Goal: Task Accomplishment & Management: Use online tool/utility

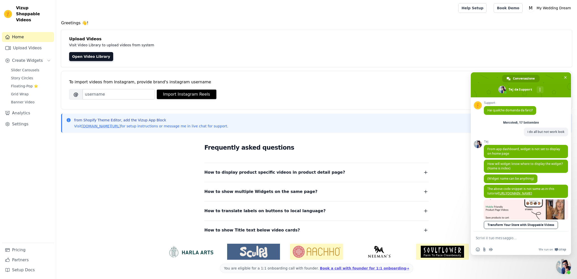
scroll to position [1957, 0]
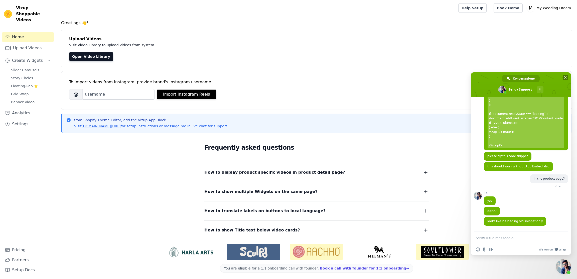
click at [565, 77] on span "Chiudere la chat" at bounding box center [565, 77] width 3 height 3
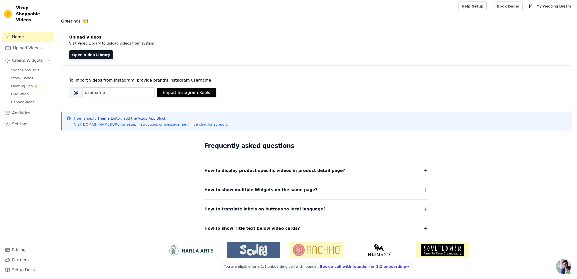
scroll to position [0, 0]
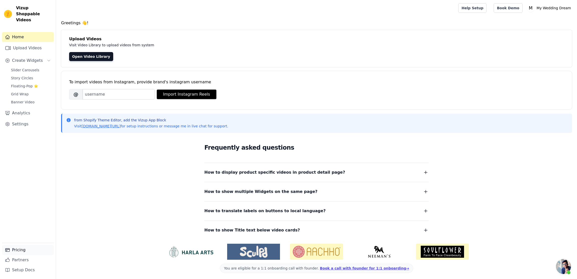
click at [18, 253] on link "Pricing" at bounding box center [28, 250] width 52 height 10
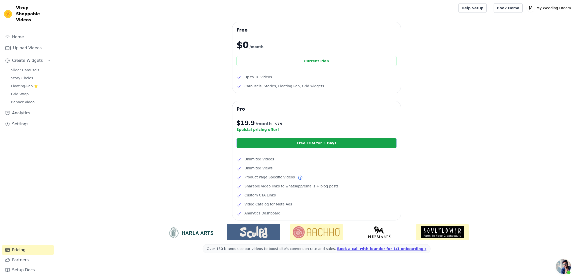
scroll to position [1957, 0]
click at [256, 140] on link "Free Trial for 3 Days" at bounding box center [317, 143] width 160 height 10
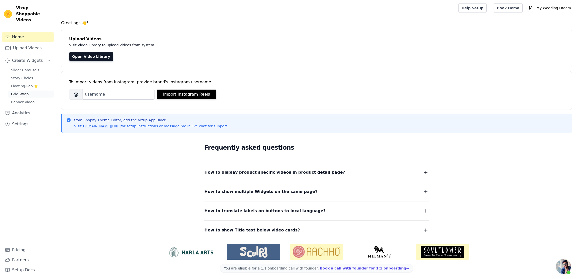
scroll to position [1957, 0]
click at [24, 43] on link "Upload Videos" at bounding box center [28, 48] width 52 height 10
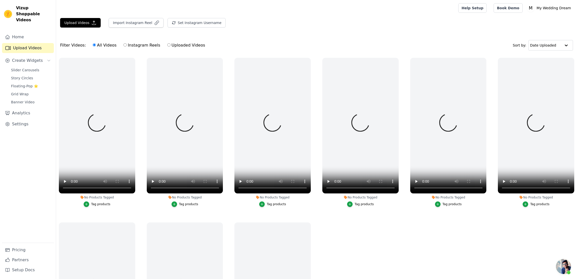
scroll to position [1957, 0]
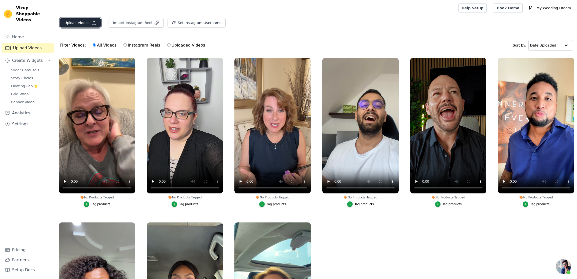
click at [84, 22] on button "Upload Videos" at bounding box center [80, 23] width 41 height 10
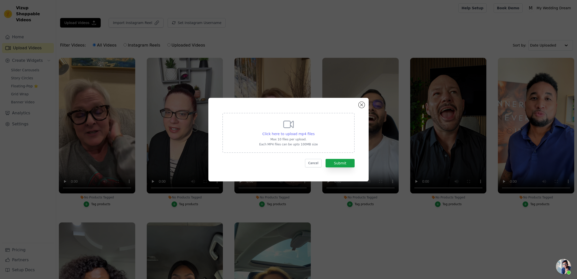
click at [270, 133] on span "Click here to upload mp4 files" at bounding box center [289, 134] width 52 height 4
click at [314, 132] on input "Click here to upload mp4 files Max 10 files per upload. Each MP4 files can be u…" at bounding box center [314, 131] width 0 height 0
type input "C:\fakepath\1000446709.mp4"
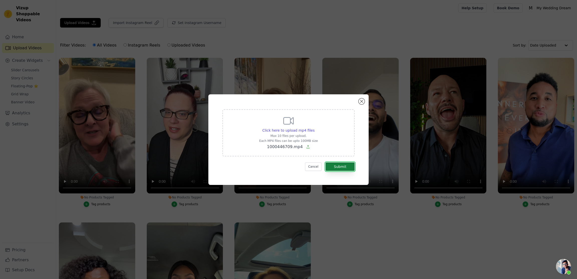
click at [346, 167] on button "Submit" at bounding box center [340, 167] width 29 height 9
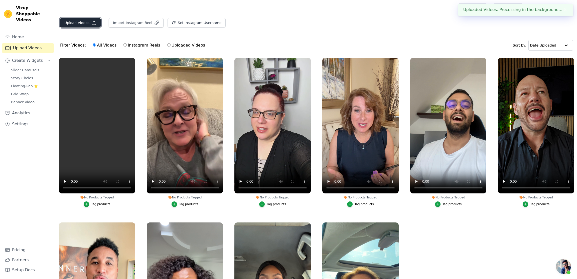
click at [87, 21] on button "Upload Videos" at bounding box center [80, 23] width 41 height 10
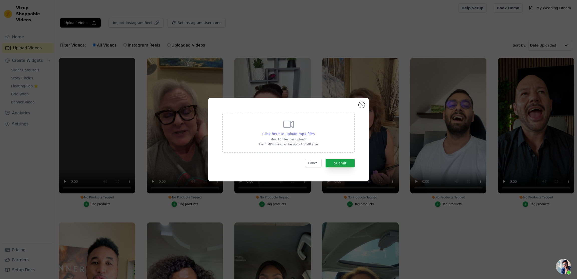
click at [299, 133] on span "Click here to upload mp4 files" at bounding box center [289, 134] width 52 height 4
click at [314, 132] on input "Click here to upload mp4 files Max 10 files per upload. Each MP4 files can be u…" at bounding box center [314, 131] width 0 height 0
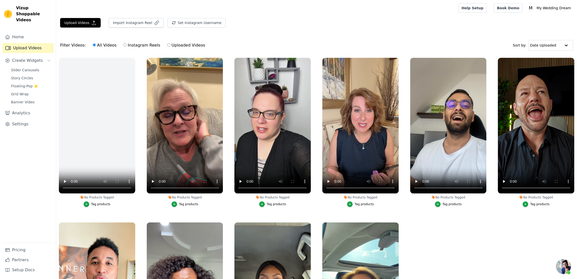
scroll to position [1957, 0]
click at [88, 21] on button "Upload Videos" at bounding box center [80, 23] width 41 height 10
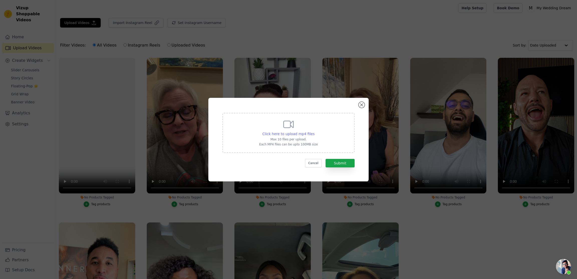
click at [295, 132] on div "Click here to upload mp4 files" at bounding box center [289, 134] width 52 height 5
click at [314, 131] on input "Click here to upload mp4 files Max 10 files per upload. Each MP4 files can be u…" at bounding box center [314, 131] width 0 height 0
type input "C:\fakepath\IMG_53.mp4"
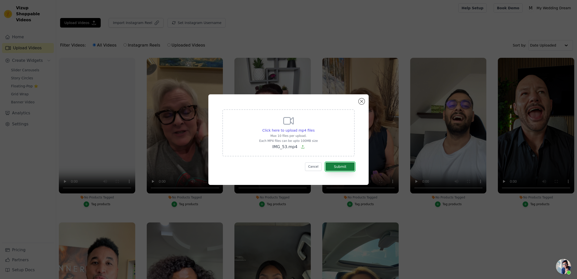
click at [341, 165] on button "Submit" at bounding box center [340, 167] width 29 height 9
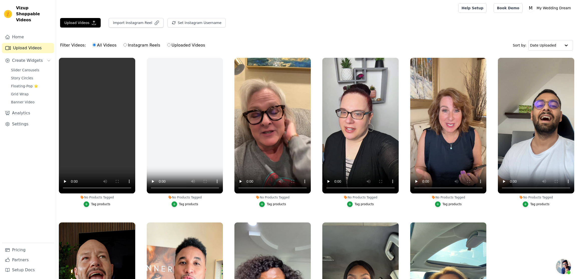
scroll to position [1957, 0]
click at [86, 21] on button "Upload Videos" at bounding box center [80, 23] width 41 height 10
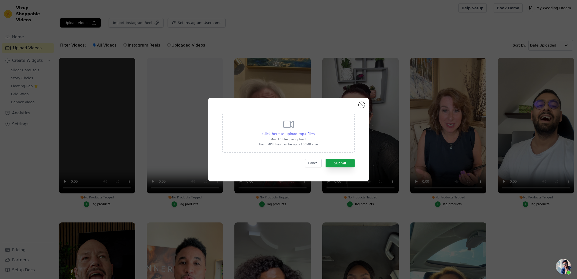
click at [296, 134] on span "Click here to upload mp4 files" at bounding box center [289, 134] width 52 height 4
click at [314, 132] on input "Click here to upload mp4 files Max 10 files per upload. Each MP4 files can be u…" at bounding box center [314, 131] width 0 height 0
type input "C:\fakepath\121.mp4"
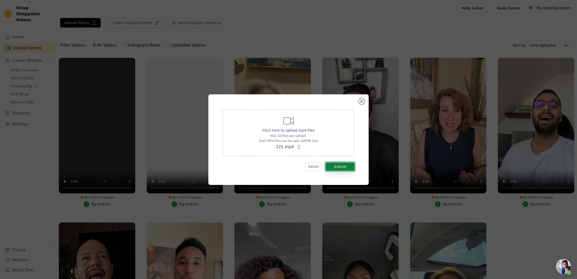
click at [342, 167] on button "Submit" at bounding box center [340, 167] width 29 height 9
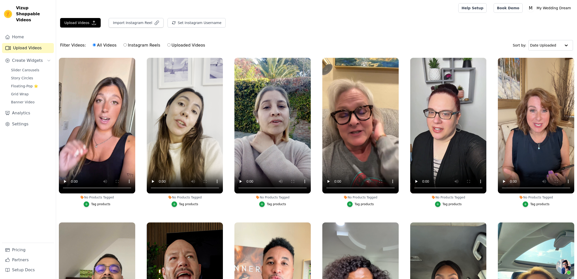
scroll to position [1957, 0]
click at [17, 68] on span "Slider Carousels" at bounding box center [25, 70] width 28 height 5
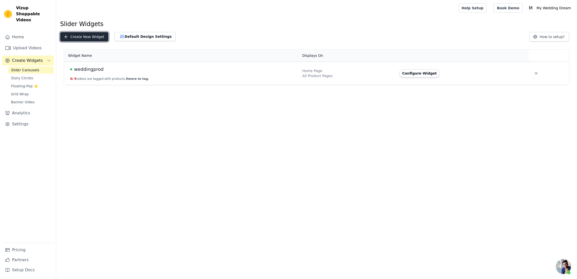
click at [100, 39] on button "Create New Widget" at bounding box center [84, 37] width 48 height 10
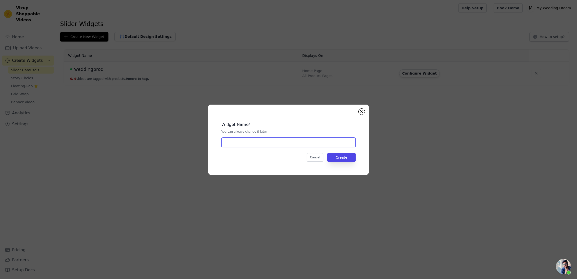
click at [262, 142] on input "text" at bounding box center [288, 143] width 134 height 10
type input "ES"
click at [341, 156] on button "Create" at bounding box center [341, 157] width 28 height 9
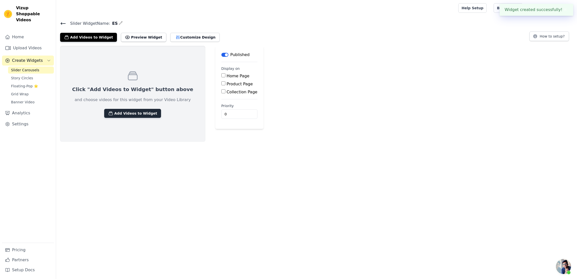
click at [132, 117] on button "Add Videos to Widget" at bounding box center [132, 113] width 57 height 9
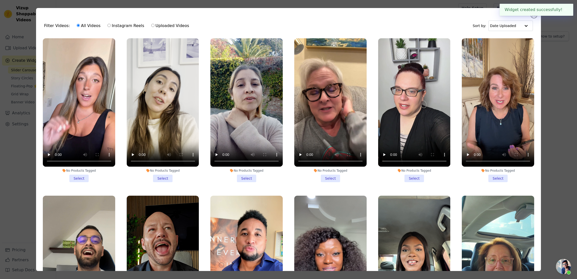
drag, startPoint x: 77, startPoint y: 180, endPoint x: 113, endPoint y: 179, distance: 35.8
click at [77, 179] on li "No Products Tagged Select" at bounding box center [79, 110] width 72 height 144
click at [0, 0] on input "No Products Tagged Select" at bounding box center [0, 0] width 0 height 0
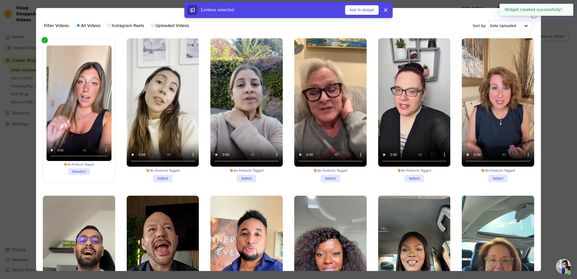
click at [164, 179] on li "No Products Tagged Select" at bounding box center [163, 110] width 72 height 144
click at [0, 0] on input "No Products Tagged Select" at bounding box center [0, 0] width 0 height 0
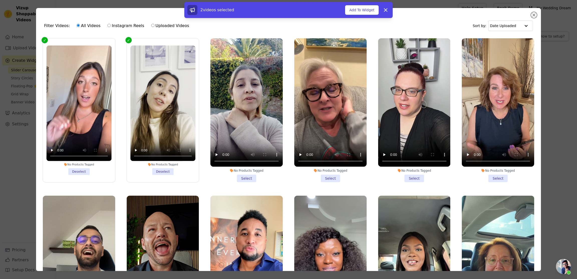
click at [253, 179] on li "No Products Tagged Select" at bounding box center [246, 110] width 72 height 144
click at [0, 0] on input "No Products Tagged Select" at bounding box center [0, 0] width 0 height 0
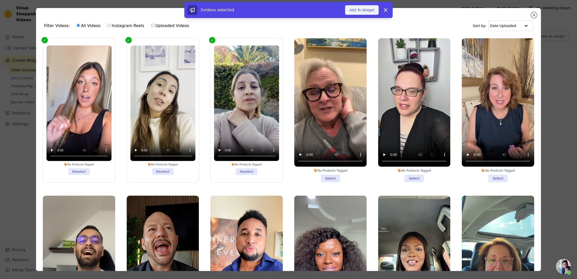
click at [363, 11] on button "Add To Widget" at bounding box center [362, 10] width 34 height 10
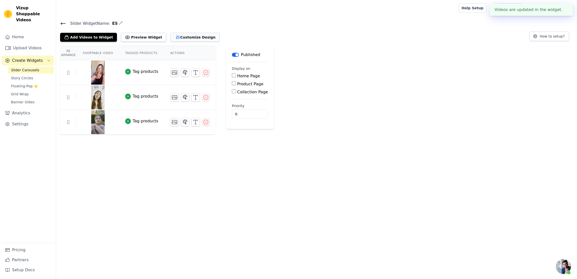
click at [176, 37] on button "Customize Design" at bounding box center [194, 37] width 49 height 9
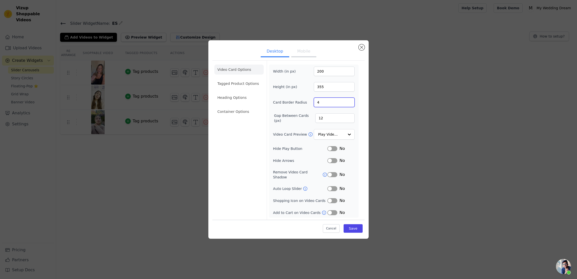
click at [325, 106] on input "4" at bounding box center [334, 103] width 41 height 10
type input "2"
type input "10"
drag, startPoint x: 369, startPoint y: 96, endPoint x: 364, endPoint y: 99, distance: 5.1
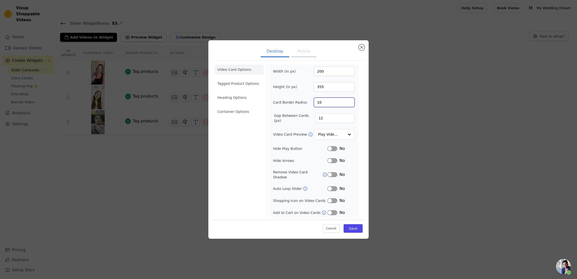
click at [369, 96] on div "Desktop Mobile Video Card Options Tagged Product Options Heading Options Contai…" at bounding box center [288, 139] width 160 height 199
click at [303, 53] on button "Mobile" at bounding box center [303, 51] width 25 height 11
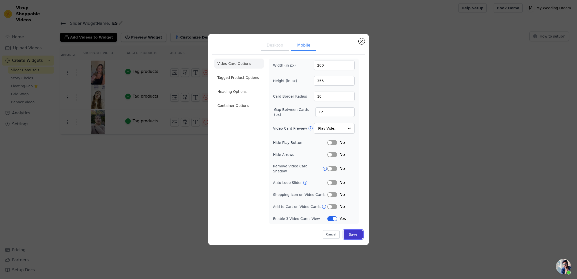
click at [352, 236] on button "Save" at bounding box center [353, 234] width 19 height 9
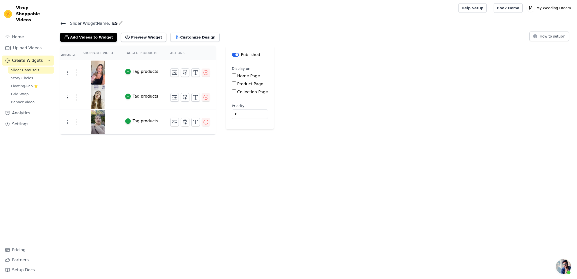
click at [245, 84] on label "Product Page" at bounding box center [250, 84] width 26 height 5
click at [236, 84] on input "Product Page" at bounding box center [234, 83] width 4 height 4
checkbox input "true"
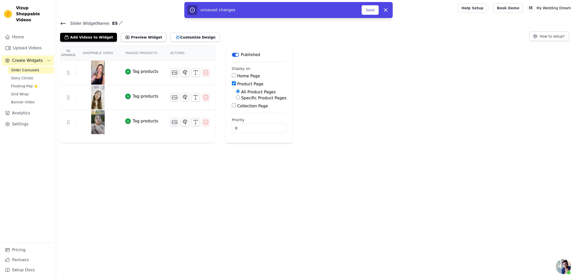
click at [242, 98] on label "Specific Product Pages" at bounding box center [263, 98] width 45 height 5
click at [240, 98] on input "Specific Product Pages" at bounding box center [238, 97] width 4 height 4
radio input "true"
click at [245, 106] on button "Select Products" at bounding box center [253, 109] width 34 height 9
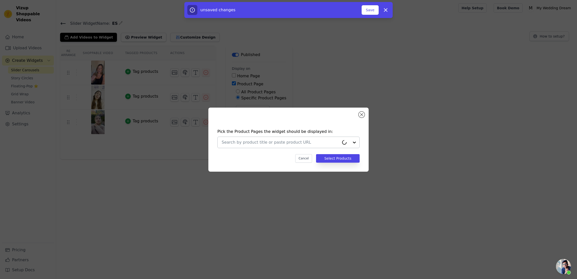
click at [245, 141] on input "text" at bounding box center [281, 143] width 118 height 6
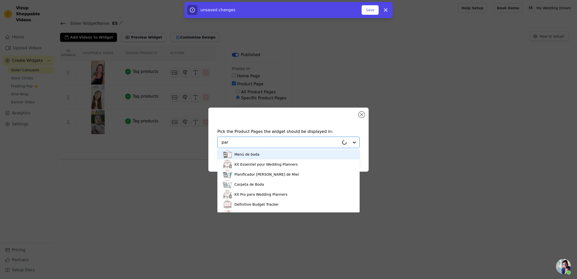
type input "para"
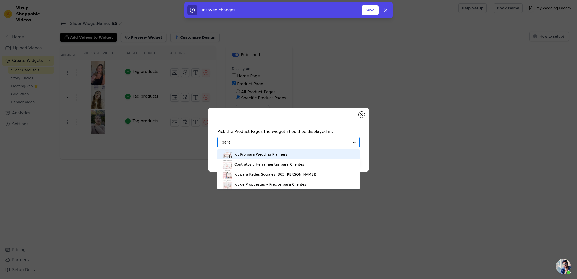
click at [262, 157] on div "Kit Pro para Wedding Planners" at bounding box center [261, 154] width 53 height 5
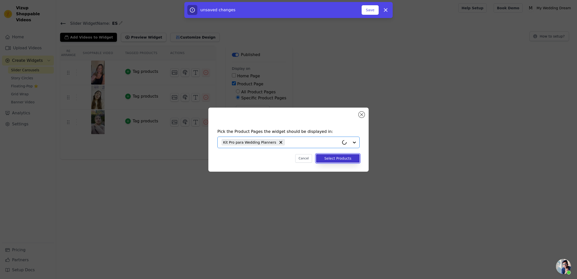
click at [324, 158] on button "Select Products" at bounding box center [338, 158] width 44 height 9
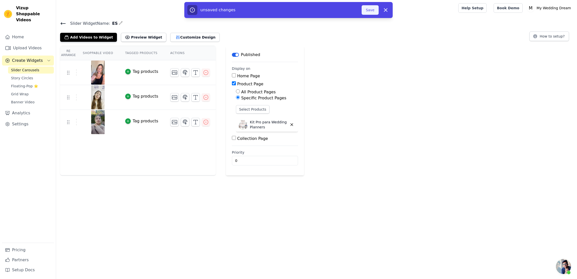
click at [368, 12] on button "Save" at bounding box center [370, 10] width 17 height 10
click at [372, 12] on button "Save" at bounding box center [370, 10] width 17 height 10
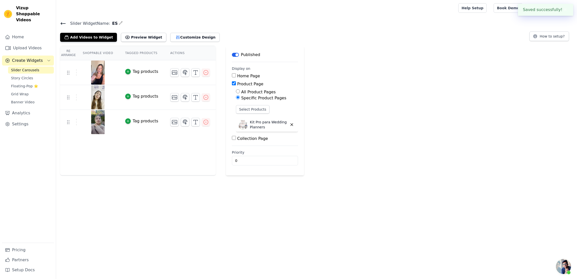
click at [410, 97] on div "Re Arrange Shoppable Video Tagged Products Actions Tag products Tag products Ta…" at bounding box center [316, 111] width 521 height 130
click at [139, 38] on button "Preview Widget" at bounding box center [143, 37] width 45 height 9
click at [178, 37] on button "Customize Design" at bounding box center [194, 37] width 49 height 9
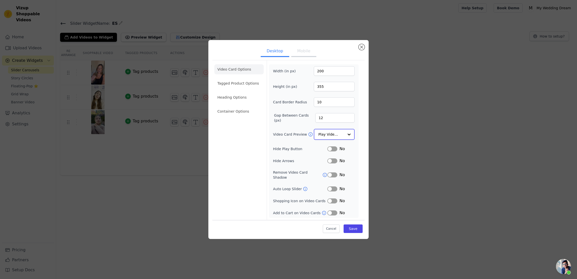
click at [322, 136] on input "Video Card Preview" at bounding box center [331, 135] width 26 height 10
click at [337, 162] on div "Play On Hover" at bounding box center [334, 167] width 41 height 11
click at [304, 53] on button "Mobile" at bounding box center [303, 51] width 25 height 11
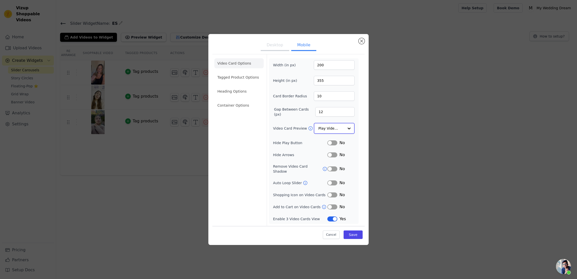
click at [332, 132] on input "Video Card Preview" at bounding box center [331, 129] width 26 height 10
click at [335, 156] on div "Play On Hover" at bounding box center [334, 161] width 41 height 11
click at [361, 236] on button "Save" at bounding box center [353, 234] width 19 height 9
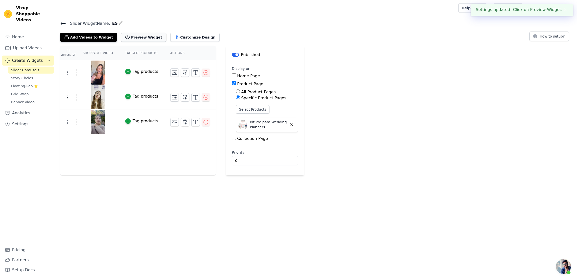
click at [139, 36] on button "Preview Widget" at bounding box center [143, 37] width 45 height 9
click at [21, 43] on link "Upload Videos" at bounding box center [28, 48] width 52 height 10
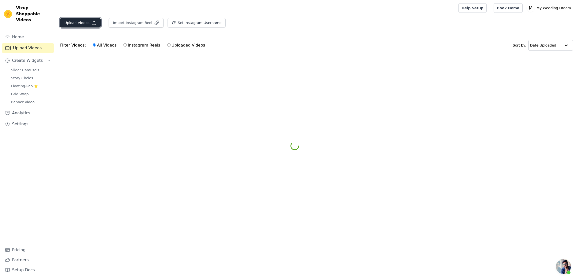
click at [87, 21] on button "Upload Videos" at bounding box center [80, 23] width 41 height 10
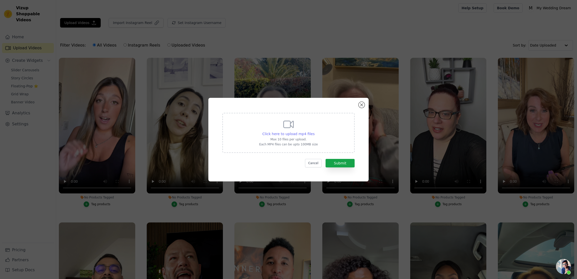
click at [277, 136] on span "Click here to upload mp4 files" at bounding box center [289, 134] width 52 height 4
click at [314, 132] on input "Click here to upload mp4 files Max 10 files per upload. Each MP4 files can be u…" at bounding box center [314, 131] width 0 height 0
type input "C:\fakepath\Teleprompter-2025-17-09_19-10-59.mp4"
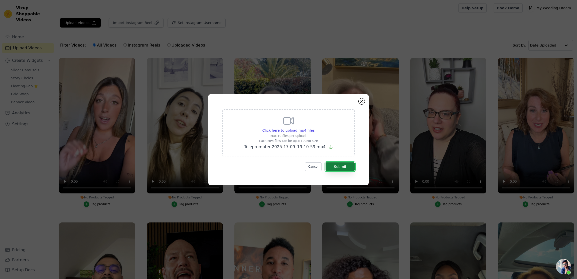
click at [341, 165] on button "Submit" at bounding box center [340, 167] width 29 height 9
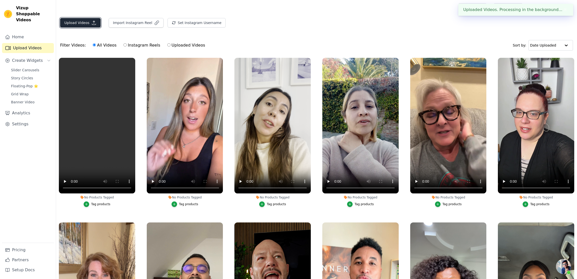
click at [93, 22] on icon "button" at bounding box center [94, 23] width 4 height 4
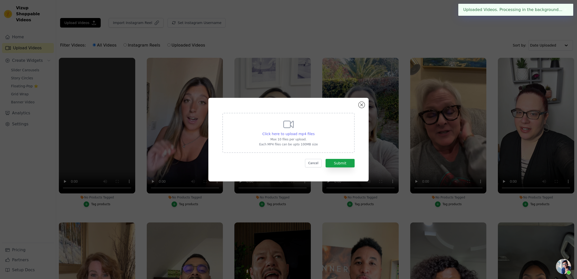
click at [300, 132] on div "Click here to upload mp4 files" at bounding box center [289, 134] width 52 height 5
click at [314, 131] on input "Click here to upload mp4 files Max 10 files per upload. Each MP4 files can be u…" at bounding box center [314, 131] width 0 height 0
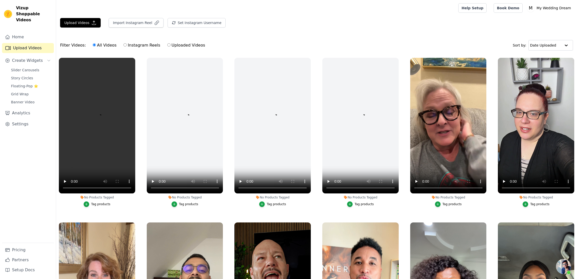
scroll to position [1957, 0]
click at [82, 19] on button "Upload Videos" at bounding box center [80, 23] width 41 height 10
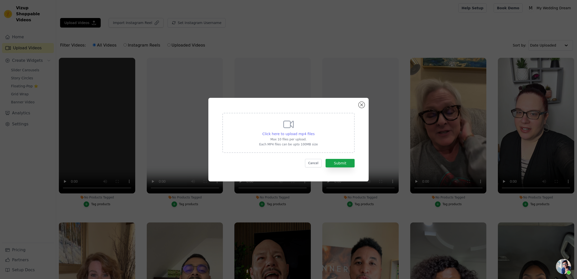
click at [307, 134] on span "Click here to upload mp4 files" at bounding box center [289, 134] width 52 height 4
click at [314, 132] on input "Click here to upload mp4 files Max 10 files per upload. Each MP4 files can be u…" at bounding box center [314, 131] width 0 height 0
type input "C:\fakepath\Fiverr-2025-17-09_09-43-16.mp4"
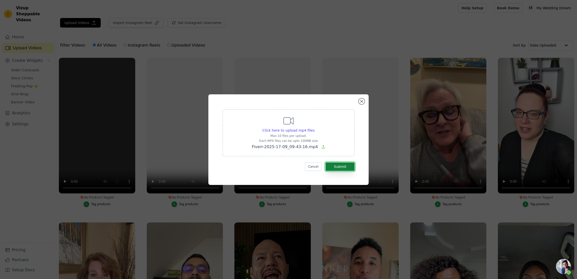
click at [338, 166] on button "Submit" at bounding box center [340, 167] width 29 height 9
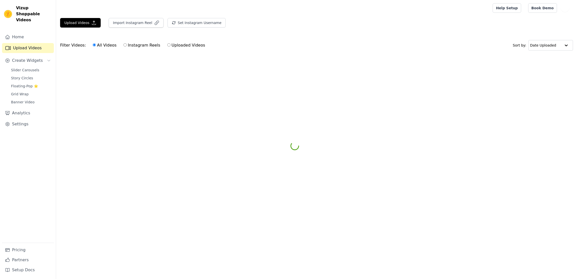
click at [65, 75] on html "Vizup Shoppable Videos Home Upload Videos Create Widgets Slider Carousels Story…" at bounding box center [288, 37] width 577 height 75
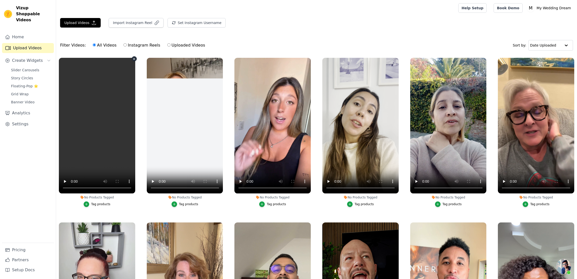
scroll to position [1957, 0]
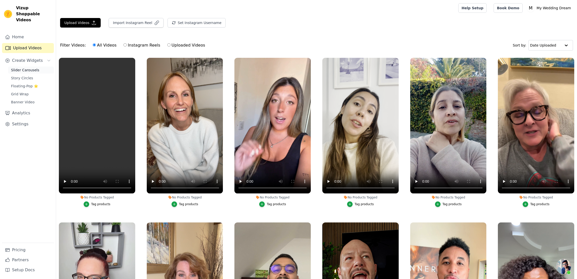
click at [24, 68] on span "Slider Carousels" at bounding box center [25, 70] width 28 height 5
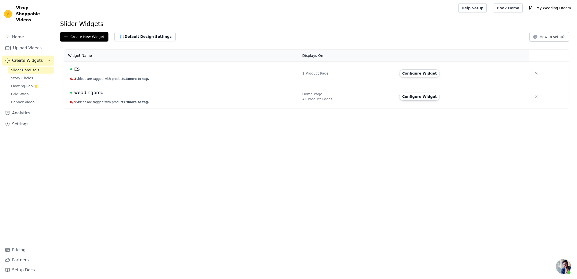
drag, startPoint x: 92, startPoint y: 69, endPoint x: 95, endPoint y: 74, distance: 5.1
click at [95, 74] on td "ES 0 / 3 videos are tagged with products. 3 more to tag." at bounding box center [181, 73] width 235 height 23
click at [90, 89] on td "weddingprod 0 / 9 videos are tagged with products. 9 more to tag." at bounding box center [181, 96] width 235 height 23
click at [88, 94] on span "weddingprod" at bounding box center [88, 92] width 29 height 7
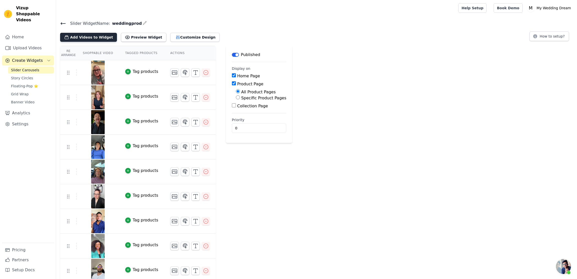
click at [75, 38] on button "Add Videos to Widget" at bounding box center [88, 37] width 57 height 9
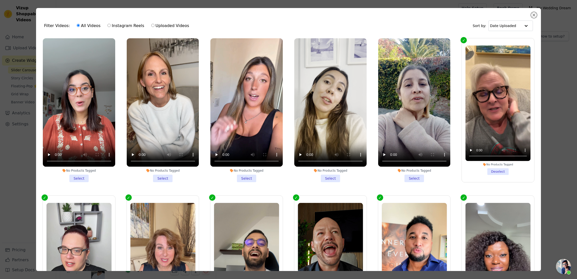
click at [77, 177] on li "No Products Tagged Select" at bounding box center [79, 110] width 72 height 144
click at [0, 0] on input "No Products Tagged Select" at bounding box center [0, 0] width 0 height 0
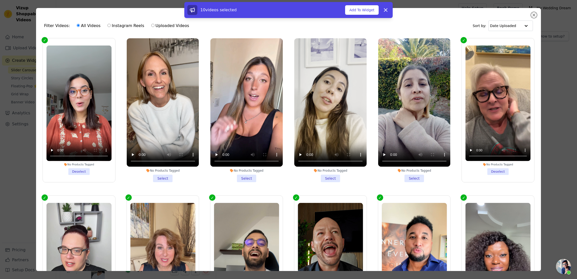
click at [160, 175] on li "No Products Tagged Select" at bounding box center [163, 110] width 72 height 144
click at [0, 0] on input "No Products Tagged Select" at bounding box center [0, 0] width 0 height 0
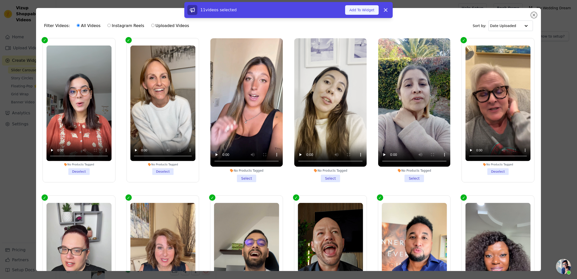
click at [363, 6] on button "Add To Widget" at bounding box center [362, 10] width 34 height 10
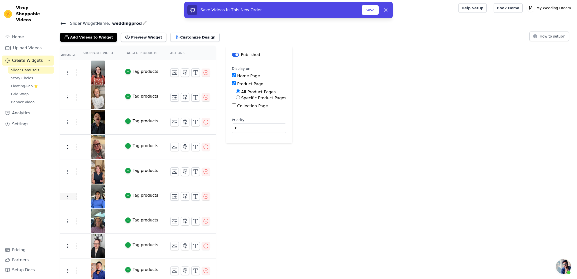
drag, startPoint x: 67, startPoint y: 197, endPoint x: 67, endPoint y: 194, distance: 3.0
click at [369, 11] on button "Save" at bounding box center [370, 10] width 17 height 10
click at [369, 13] on button "Save" at bounding box center [370, 10] width 17 height 10
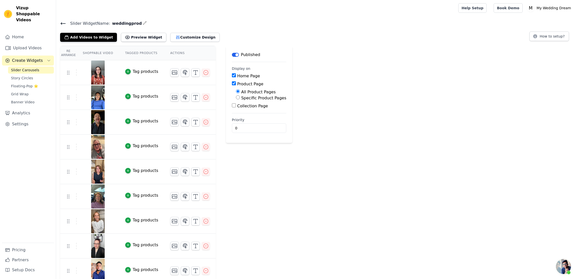
click at [562, 265] on span "Aprire la chat" at bounding box center [563, 266] width 15 height 15
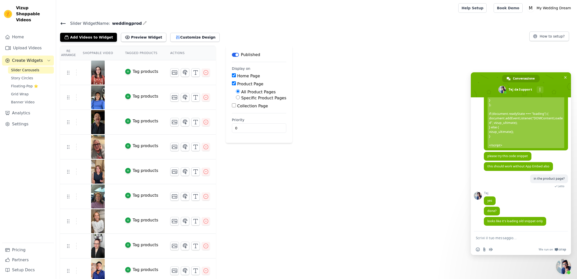
scroll to position [1956, 0]
click at [517, 118] on span "<link rel="preload" href="[URL][DOMAIN_NAME]" type="text/css" as="style" onload…" at bounding box center [526, 44] width 77 height 208
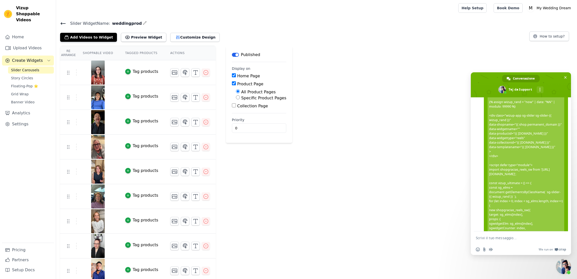
scroll to position [1757, 0]
click at [498, 130] on span "<link rel="preload" href="[URL][DOMAIN_NAME]" type="text/css" as="style" onload…" at bounding box center [526, 186] width 84 height 213
click at [492, 135] on span "<link rel="preload" href="[URL][DOMAIN_NAME]" type="text/css" as="style" onload…" at bounding box center [526, 186] width 77 height 208
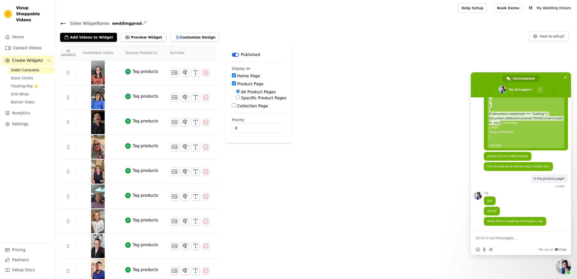
scroll to position [1938, 0]
drag, startPoint x: 490, startPoint y: 134, endPoint x: 506, endPoint y: 164, distance: 34.2
click at [506, 148] on span "<link rel="preload" href="[URL][DOMAIN_NAME]" type="text/css" as="style" onload…" at bounding box center [526, 44] width 77 height 208
copy span "<link rel="preload" href="[URL][DOMAIN_NAME]" type="text/css" as="style" onload…"
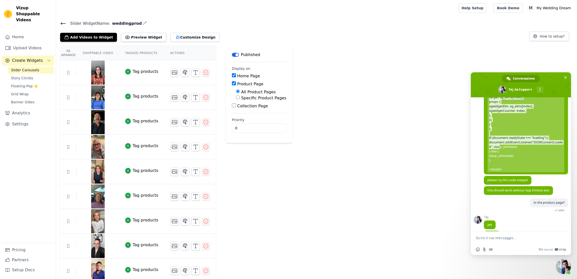
scroll to position [1874, 0]
click at [392, 160] on div "Re Arrange Shoppable Video Tagged Products Actions Tag products Tag products Ta…" at bounding box center [316, 189] width 521 height 287
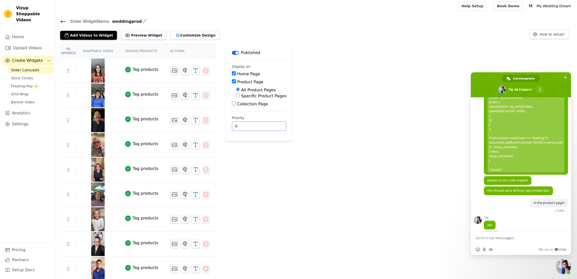
scroll to position [2, 0]
click at [493, 242] on form at bounding box center [515, 239] width 79 height 14
click at [498, 237] on textarea "Scrivi il tuo messaggio..." at bounding box center [515, 238] width 79 height 5
type textarea "hey [PERSON_NAME] still dont work"
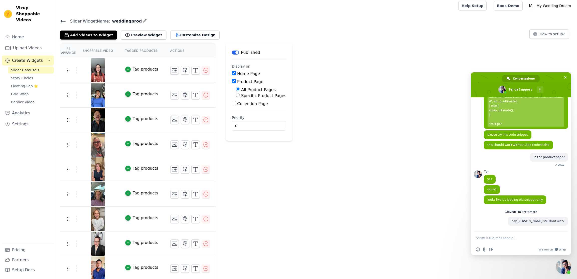
scroll to position [1976, 0]
click at [504, 204] on span "looks like it's loading old snippet only" at bounding box center [515, 200] width 62 height 9
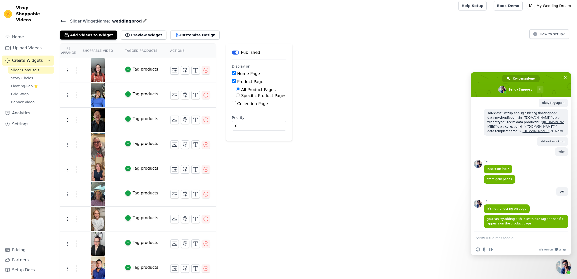
scroll to position [773, 0]
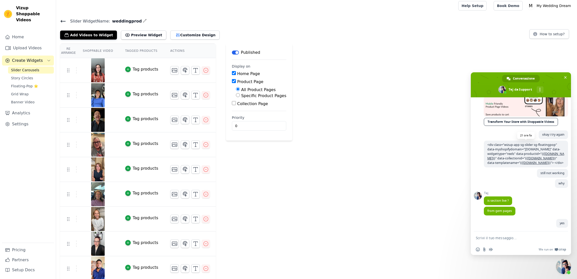
click at [500, 165] on span "<div class="wizup-app sg-slider sg-floatingpop" data-myshopifydomain="[DOMAIN_N…" at bounding box center [526, 154] width 77 height 22
copy span "<div class="wizup-app sg-slider sg-floatingpop" data-myshopifydomain="[DOMAIN_N…"
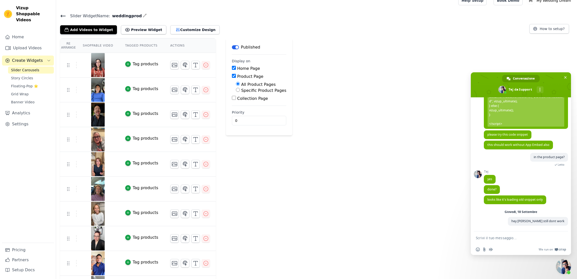
scroll to position [0, 0]
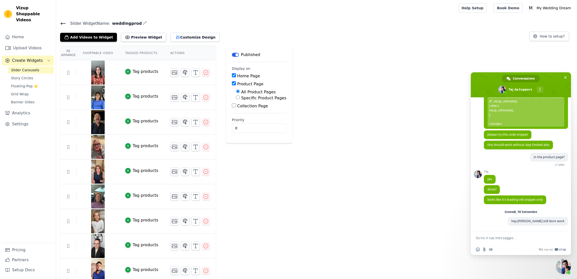
click at [495, 239] on textarea "Scrivi il tuo messaggio..." at bounding box center [515, 238] width 79 height 5
type textarea "i paid also your subscription"
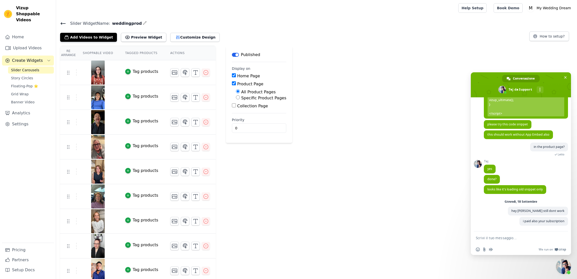
scroll to position [1989, 0]
click at [63, 22] on icon at bounding box center [63, 24] width 6 height 6
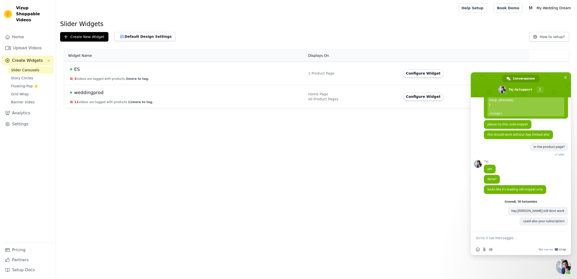
click at [90, 72] on div "ES" at bounding box center [186, 69] width 232 height 7
click at [75, 70] on span "ES" at bounding box center [77, 69] width 6 height 7
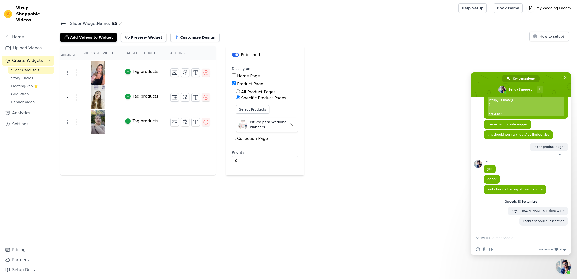
click at [247, 90] on label "All Product Pages" at bounding box center [258, 92] width 35 height 5
click at [240, 90] on input "All Product Pages" at bounding box center [238, 91] width 4 height 4
radio input "true"
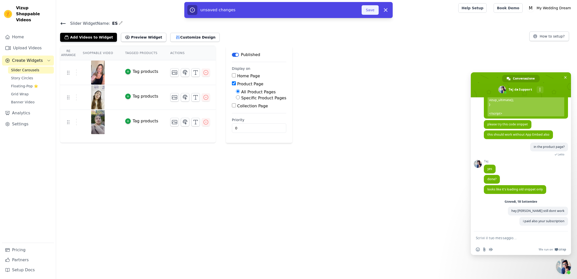
click at [371, 12] on button "Save" at bounding box center [370, 10] width 17 height 10
click at [372, 10] on button "Save" at bounding box center [370, 10] width 17 height 10
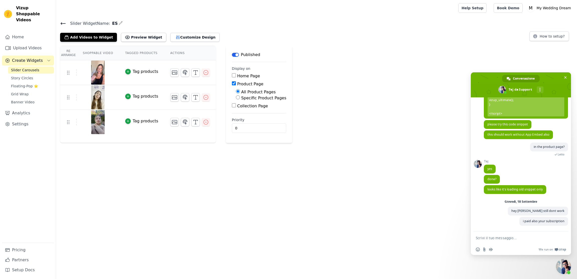
click at [238, 98] on input "Specific Product Pages" at bounding box center [238, 97] width 4 height 4
radio input "true"
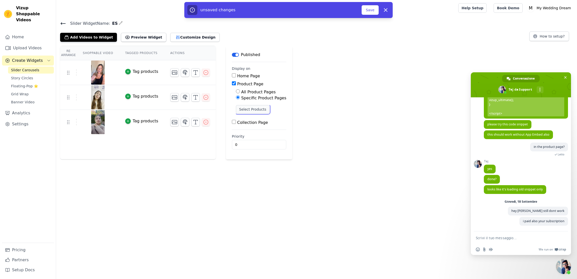
click at [245, 108] on button "Select Products" at bounding box center [253, 109] width 34 height 9
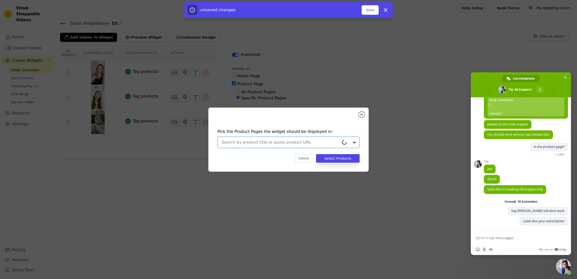
click at [254, 143] on input "text" at bounding box center [281, 143] width 118 height 6
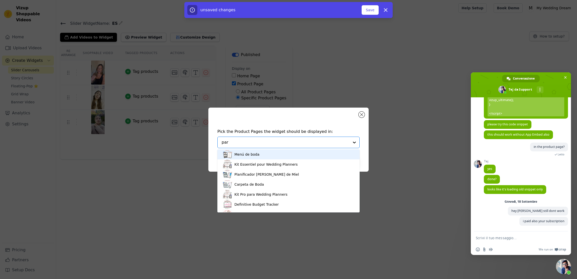
type input "para"
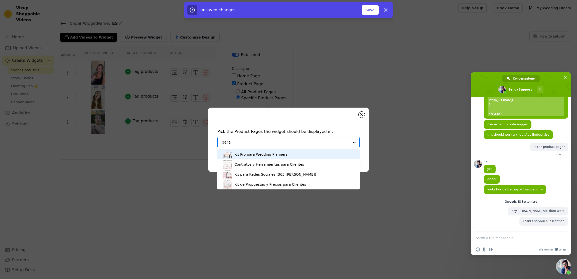
click at [259, 155] on div "Kit Pro para Wedding Planners" at bounding box center [261, 154] width 53 height 5
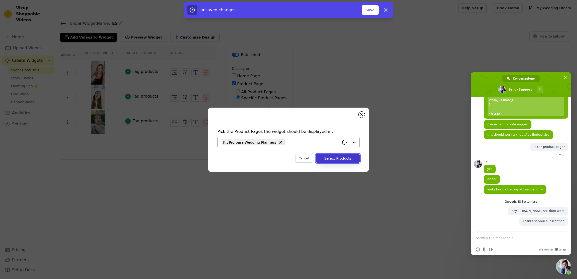
click at [336, 158] on button "Select Products" at bounding box center [338, 158] width 44 height 9
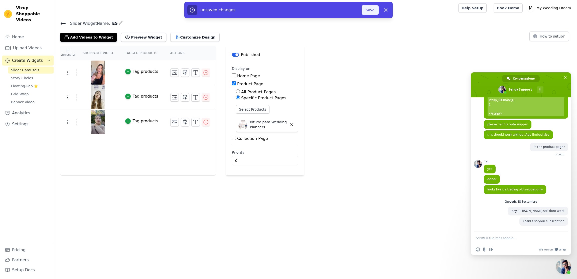
click at [375, 9] on button "Save" at bounding box center [370, 10] width 17 height 10
click at [366, 10] on button "Save" at bounding box center [370, 10] width 17 height 10
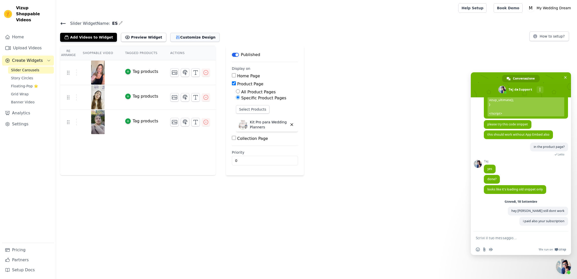
click at [185, 38] on button "Customize Design" at bounding box center [194, 37] width 49 height 9
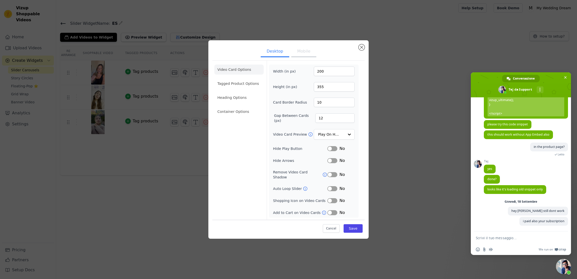
click at [305, 54] on button "Mobile" at bounding box center [303, 51] width 25 height 11
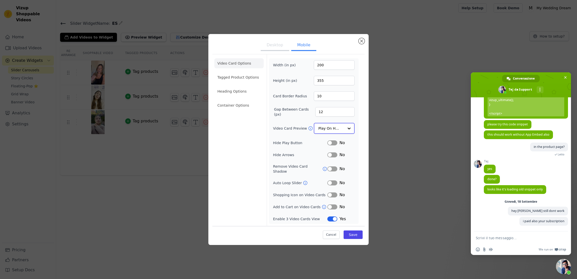
click at [331, 128] on input "Video Card Preview" at bounding box center [331, 129] width 26 height 10
click at [334, 156] on div "Play On Hover" at bounding box center [334, 161] width 41 height 11
click at [353, 231] on button "Save" at bounding box center [353, 234] width 19 height 9
